Goal: Check status: Check status

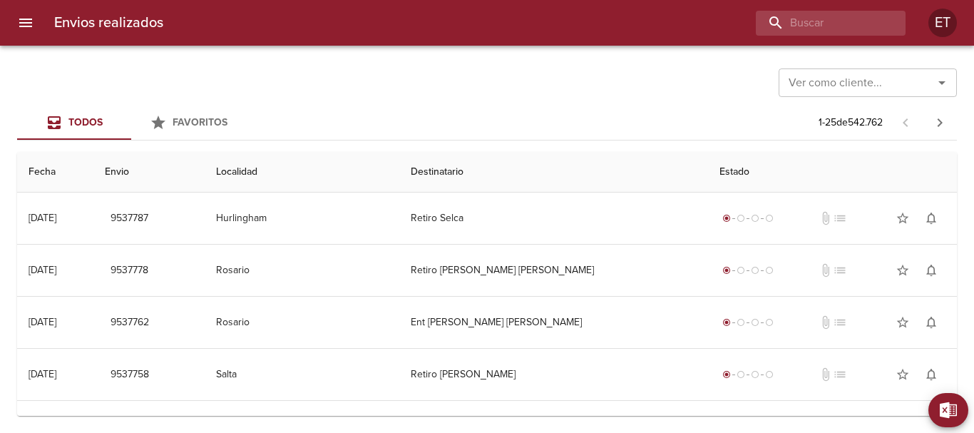
click at [819, 7] on div "Envios realizados ET" at bounding box center [487, 23] width 974 height 46
click at [833, 20] on input "buscar" at bounding box center [790, 23] width 183 height 25
type input "[PERSON_NAME]"
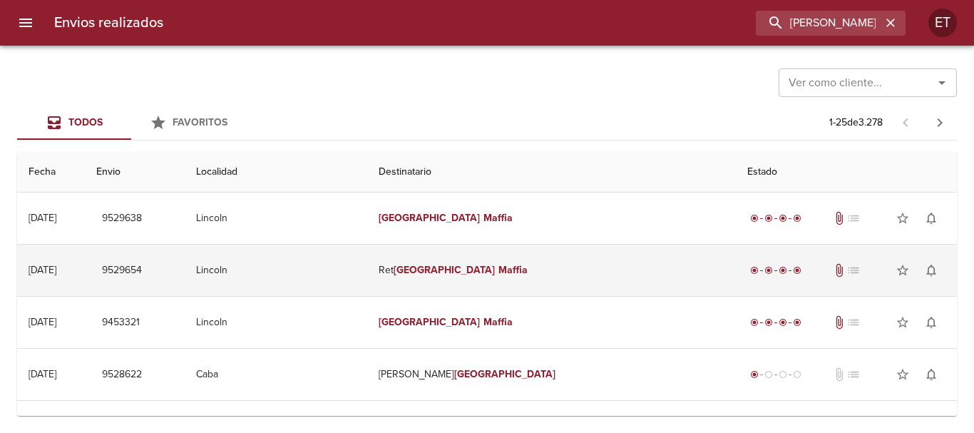
click at [523, 282] on td "Ret [PERSON_NAME]" at bounding box center [551, 270] width 369 height 51
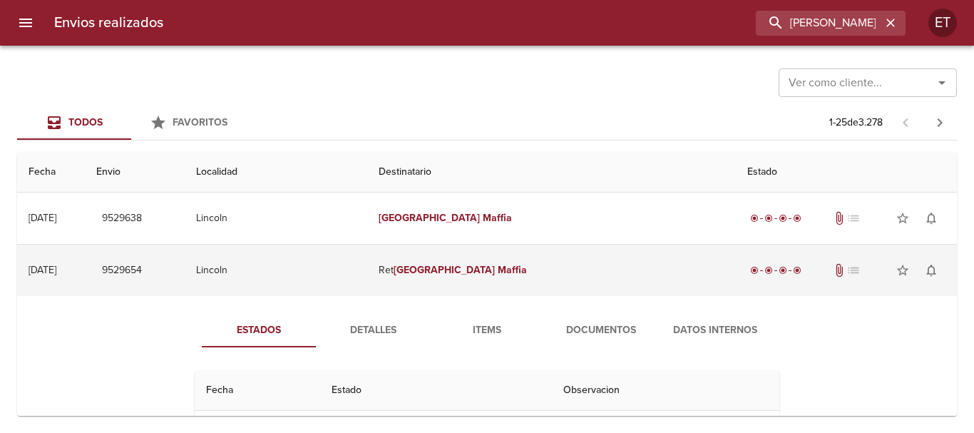
click at [530, 262] on td "Ret [PERSON_NAME]" at bounding box center [551, 270] width 369 height 51
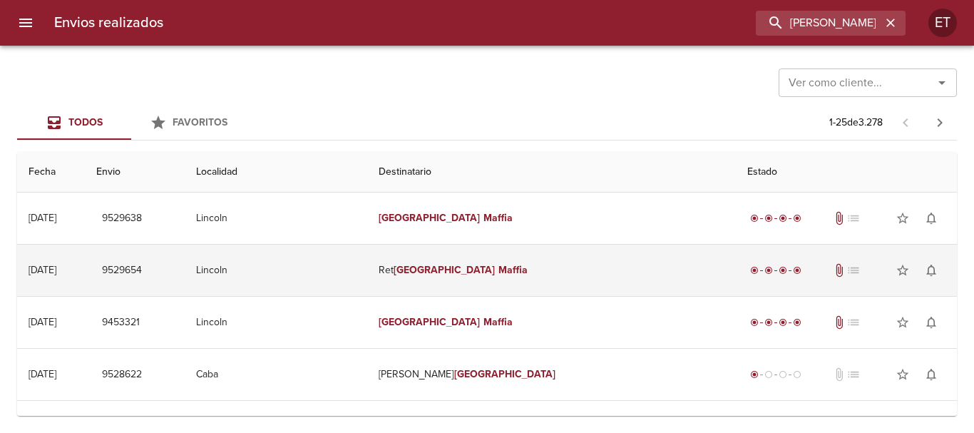
click at [529, 262] on td "Ret [PERSON_NAME]" at bounding box center [551, 270] width 369 height 51
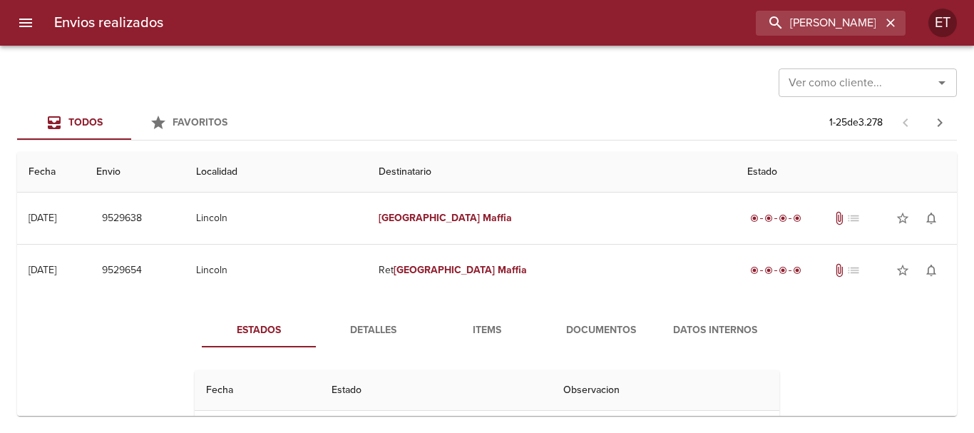
click at [573, 318] on button "Documentos" at bounding box center [601, 330] width 114 height 34
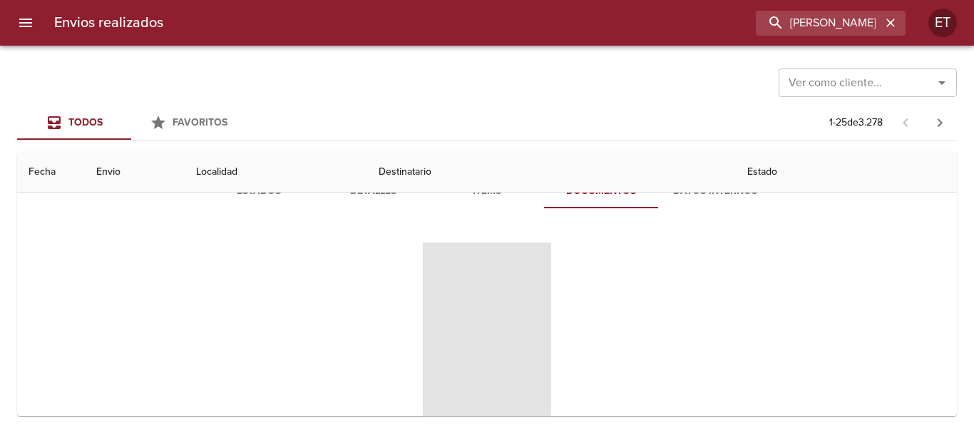
scroll to position [143, 0]
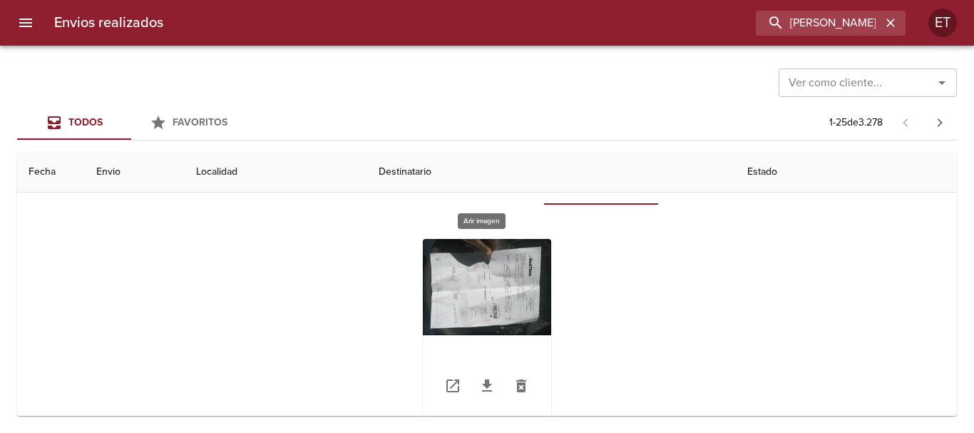
click at [488, 247] on div "Tabla de envíos del cliente" at bounding box center [487, 328] width 128 height 178
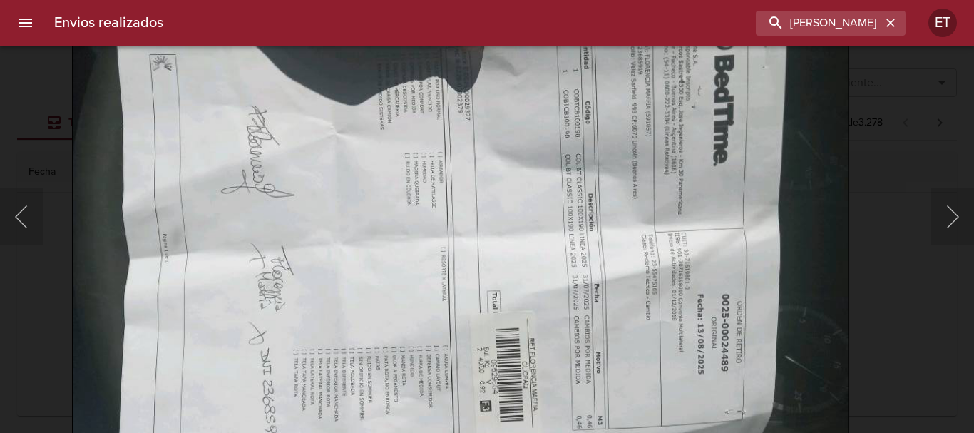
click at [861, 201] on div "Lightbox" at bounding box center [487, 216] width 974 height 433
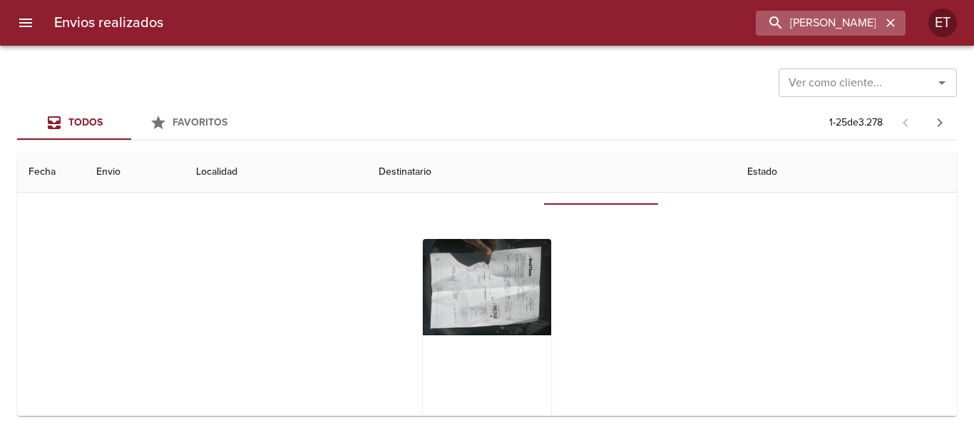
click at [887, 19] on icon "button" at bounding box center [890, 23] width 14 height 14
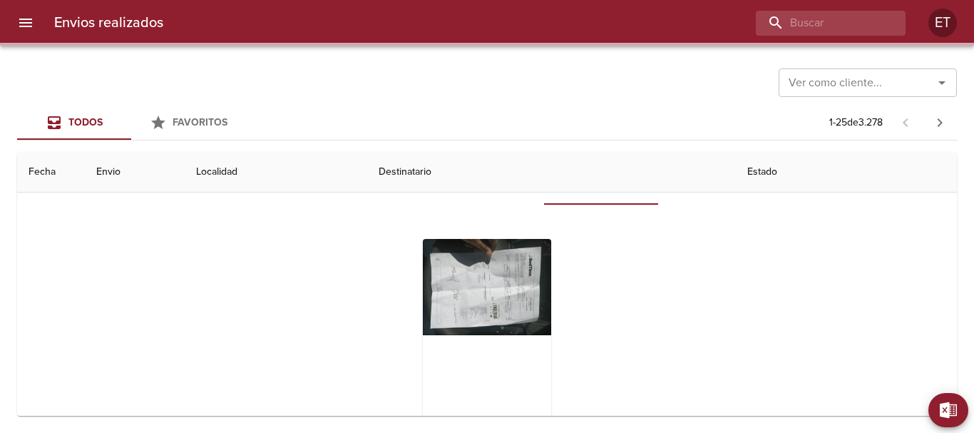
drag, startPoint x: 453, startPoint y: 56, endPoint x: 481, endPoint y: 66, distance: 29.8
click at [453, 56] on div "Ver como cliente... Ver como cliente... Todos Favoritos 1 - 25 de 3.278 Fecha E…" at bounding box center [487, 239] width 974 height 387
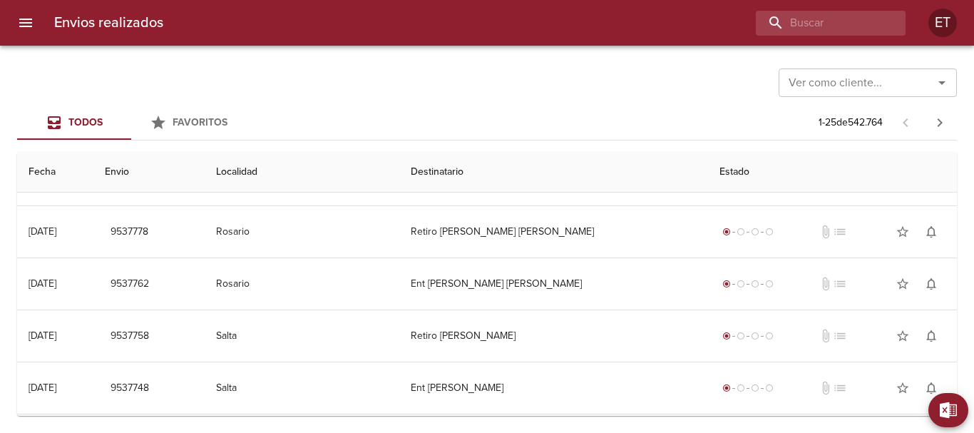
scroll to position [0, 0]
